Goal: Check status

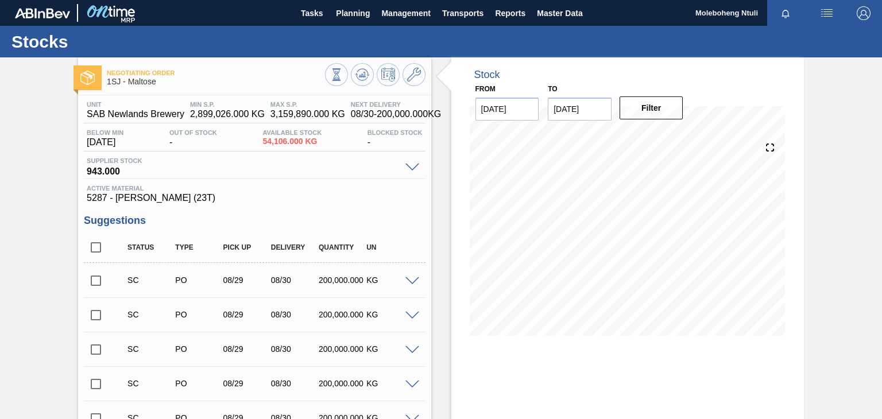
scroll to position [558, 0]
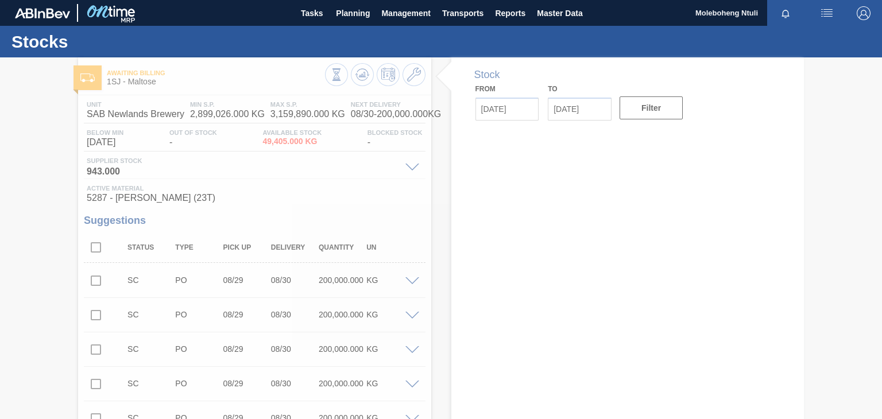
type input "[DATE]"
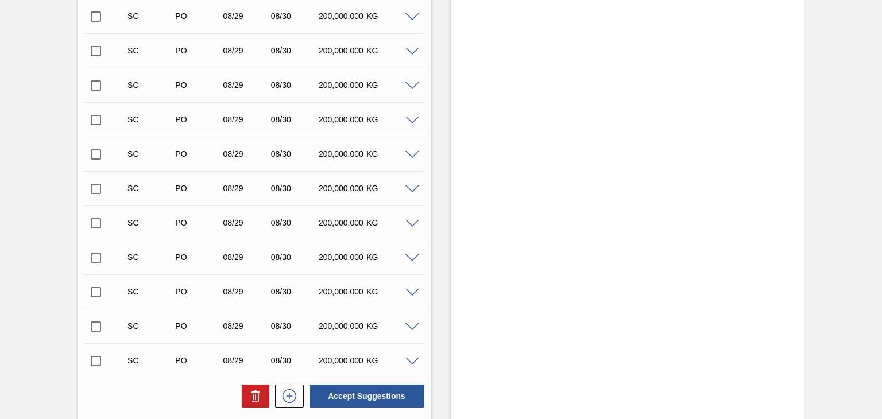
scroll to position [558, 0]
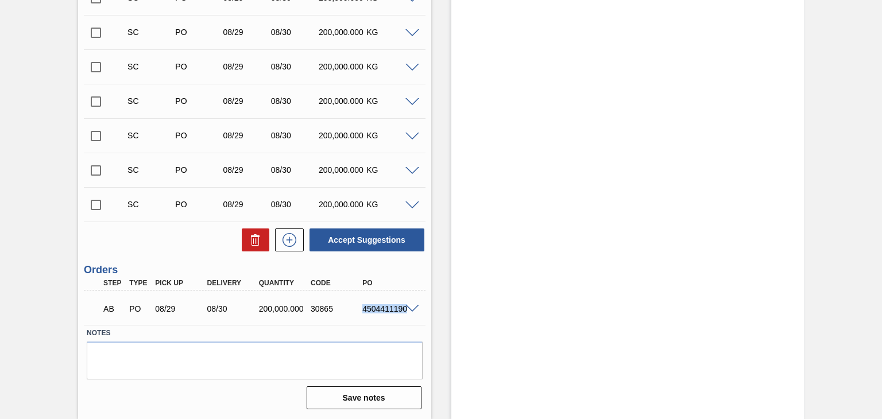
drag, startPoint x: 361, startPoint y: 308, endPoint x: 407, endPoint y: 308, distance: 46.0
click at [407, 308] on div "AB PO 08/29 08/30 200,000.000 30865 4504411190" at bounding box center [254, 308] width 341 height 29
copy div "4504411190"
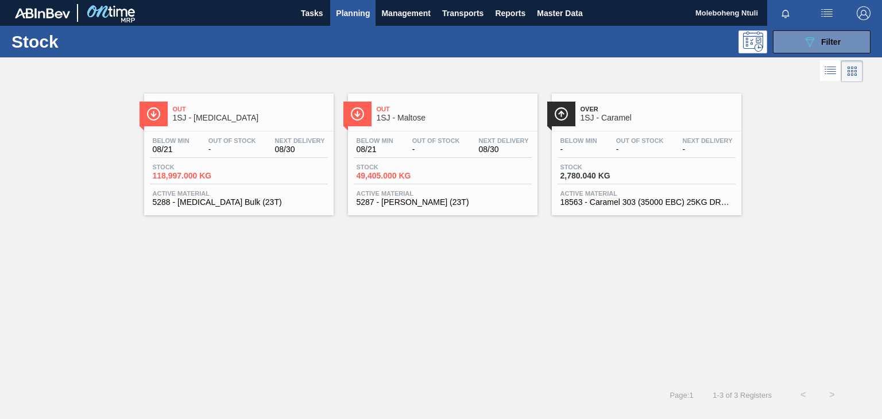
click at [257, 114] on span "1SJ - Dextrose" at bounding box center [250, 118] width 155 height 9
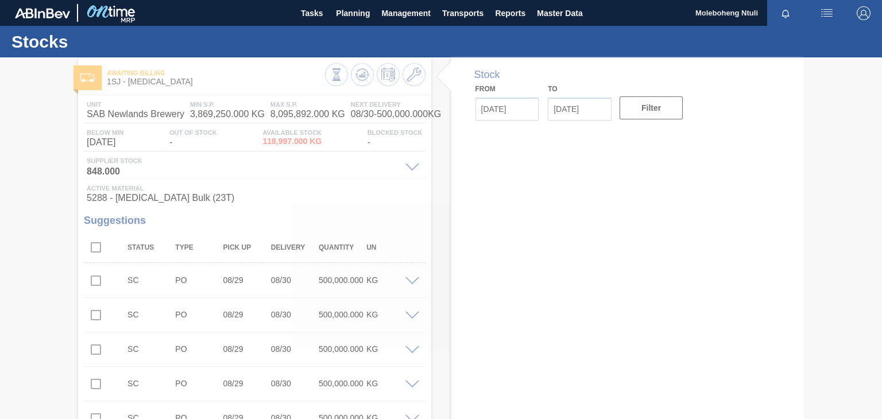
type input "[DATE]"
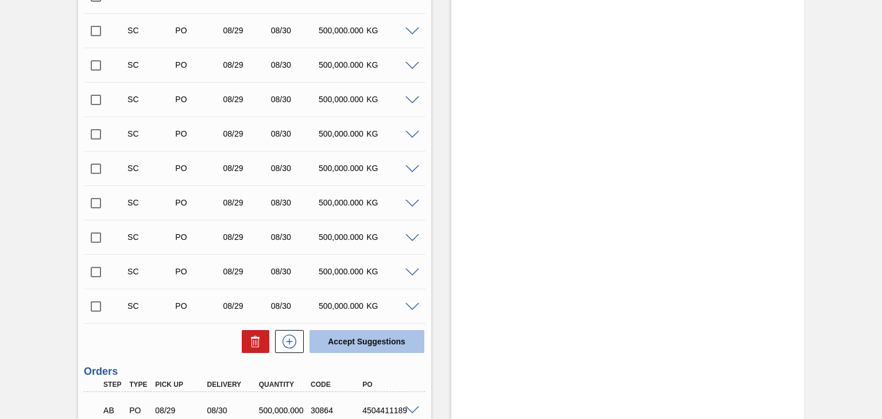
scroll to position [593, 0]
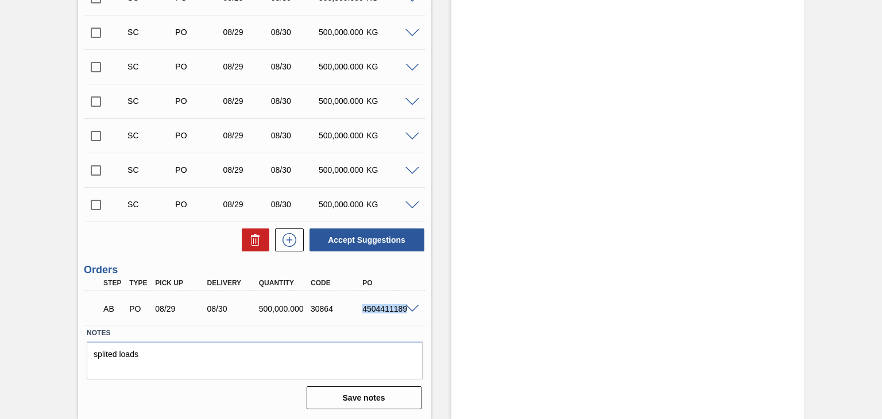
drag, startPoint x: 362, startPoint y: 309, endPoint x: 406, endPoint y: 306, distance: 43.8
click at [406, 306] on div "AB PO 08/29 08/30 500,000.000 30864 4504411189" at bounding box center [254, 308] width 341 height 29
copy div "4504411189"
